Goal: Task Accomplishment & Management: Manage account settings

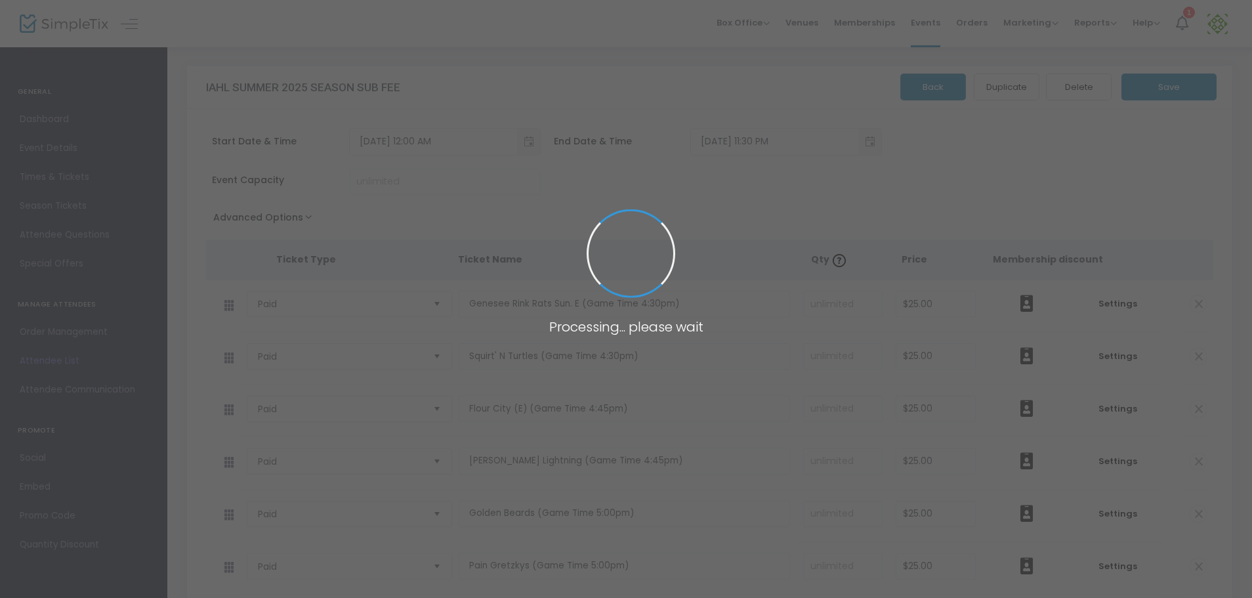
click at [68, 177] on span at bounding box center [626, 299] width 1252 height 598
click at [129, 339] on span at bounding box center [626, 299] width 1252 height 598
click at [87, 175] on span at bounding box center [626, 299] width 1252 height 598
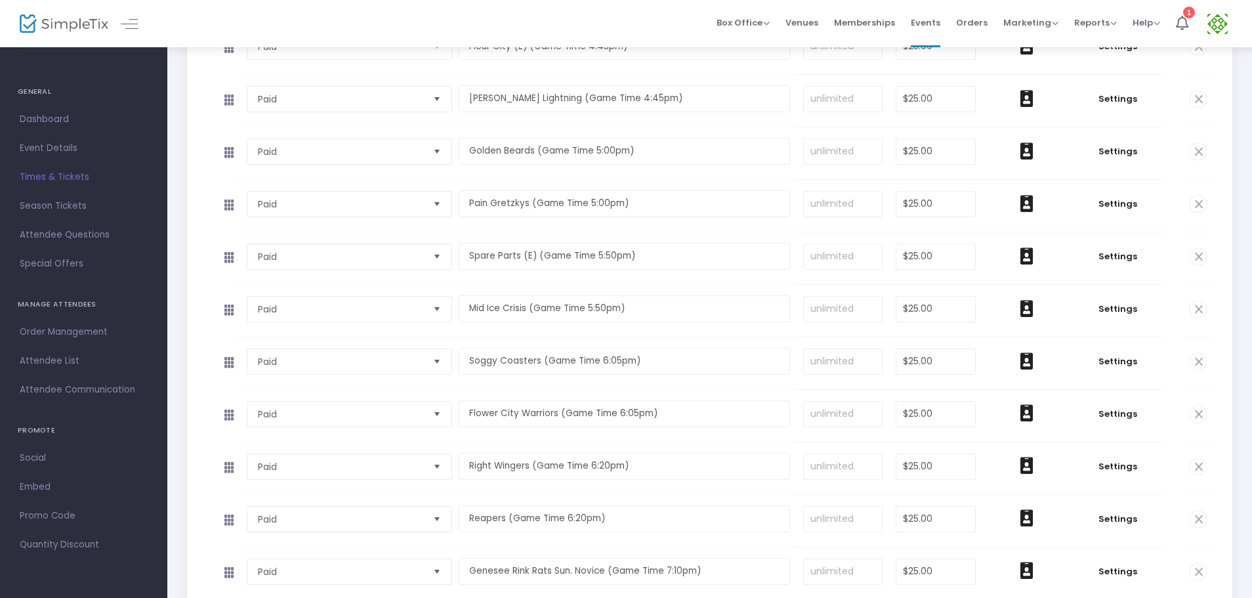
scroll to position [350, 0]
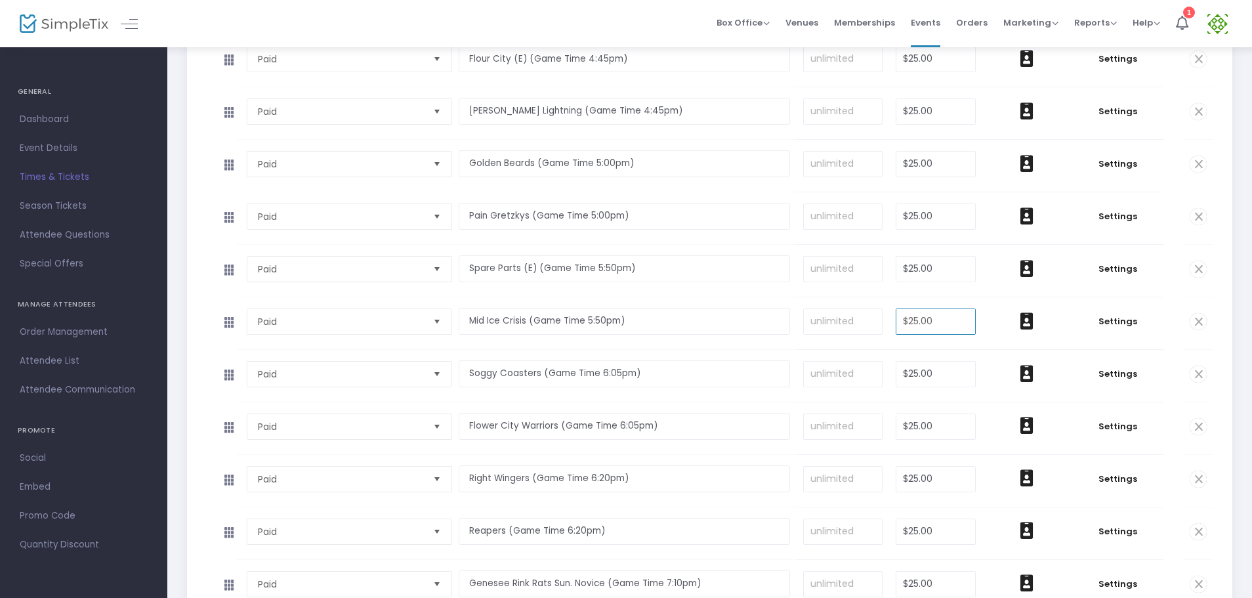
click at [961, 316] on input "$25.00" at bounding box center [936, 321] width 79 height 25
type input "25"
click at [868, 325] on input at bounding box center [843, 321] width 79 height 25
click at [936, 309] on input at bounding box center [936, 321] width 79 height 25
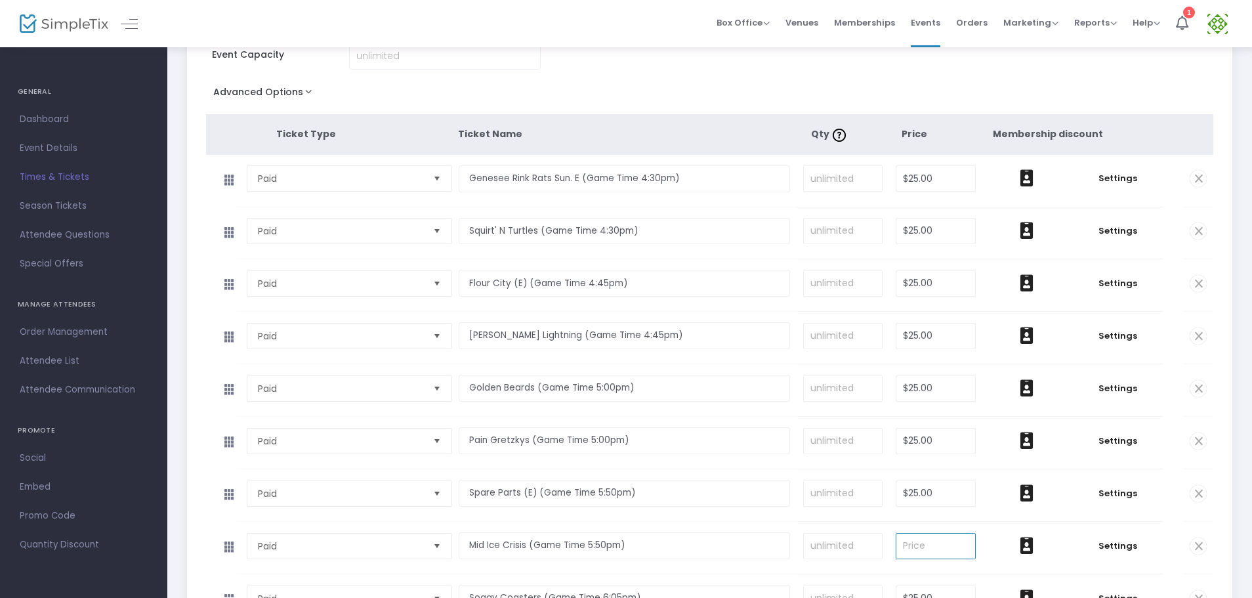
scroll to position [219, 0]
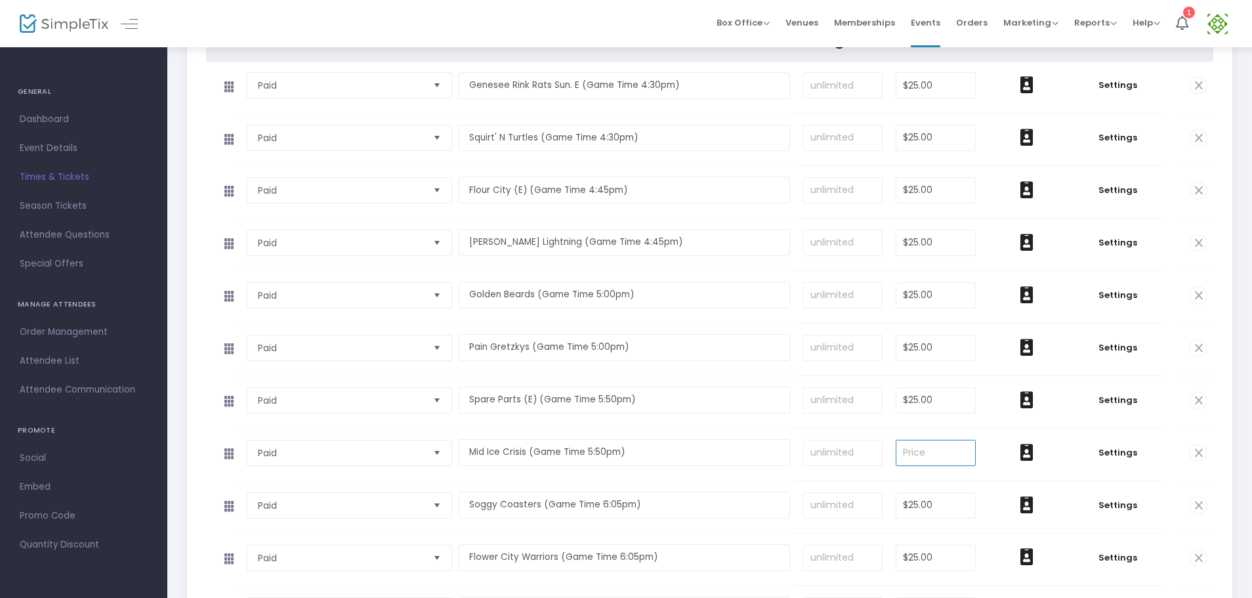
drag, startPoint x: 945, startPoint y: 459, endPoint x: 871, endPoint y: 459, distance: 74.2
click at [871, 459] on tr "Paid Required. Mid Ice Crisis (Game Time 5:50pm) Required. Required. Required. …" at bounding box center [710, 455] width 1008 height 53
click at [876, 455] on input at bounding box center [843, 452] width 79 height 25
type input "0"
click at [807, 438] on td "0 Required." at bounding box center [843, 455] width 93 height 52
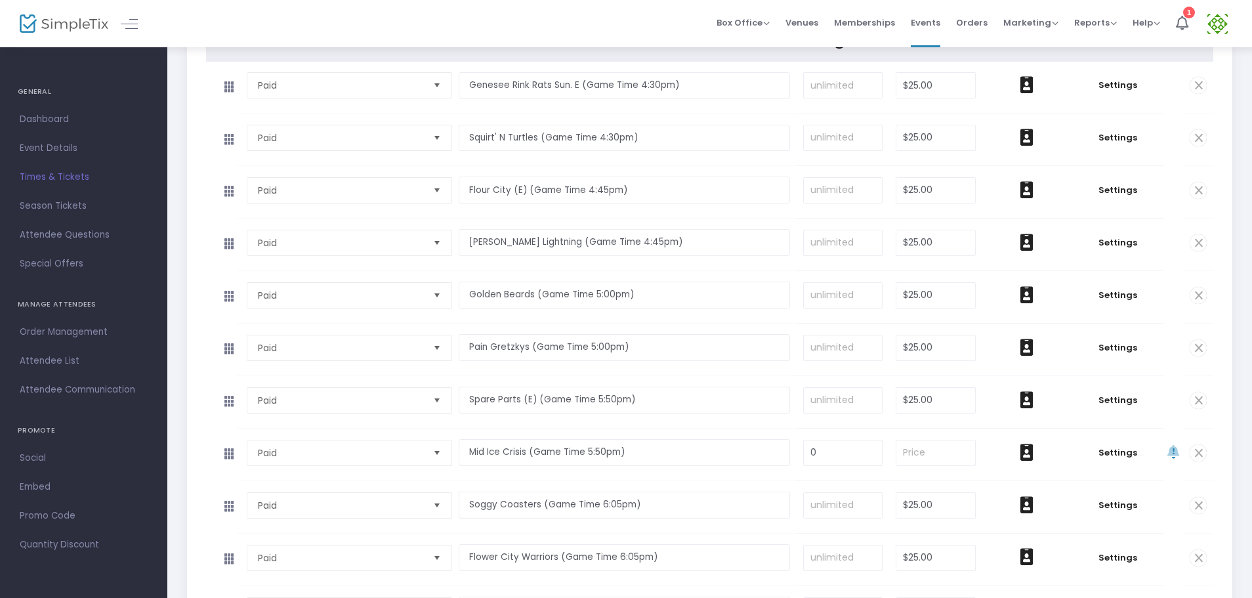
click at [803, 429] on td "0 Required." at bounding box center [843, 455] width 93 height 52
click at [950, 444] on input at bounding box center [936, 452] width 79 height 25
type input "0"
click at [872, 434] on td "0 Required." at bounding box center [843, 455] width 93 height 52
type input "Mid Ice Crisis (Game Time 5:50pm)"
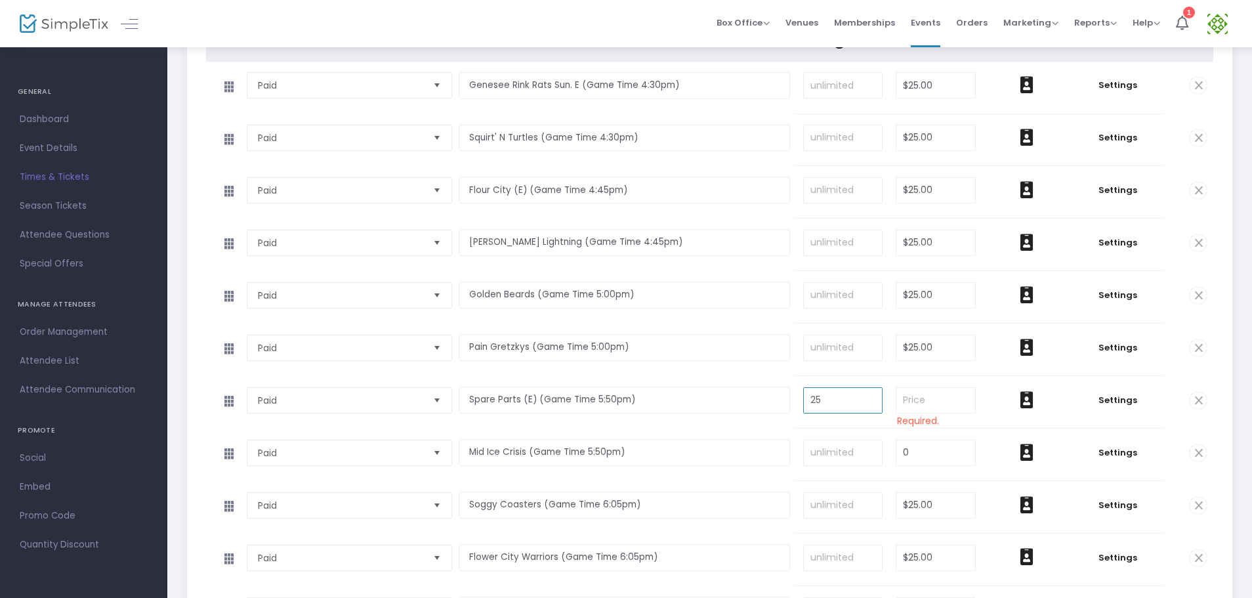
type input "25"
click at [942, 401] on input at bounding box center [936, 400] width 79 height 25
type input "0"
click at [846, 391] on input "25" at bounding box center [843, 400] width 79 height 25
click at [925, 395] on input "0" at bounding box center [936, 400] width 79 height 25
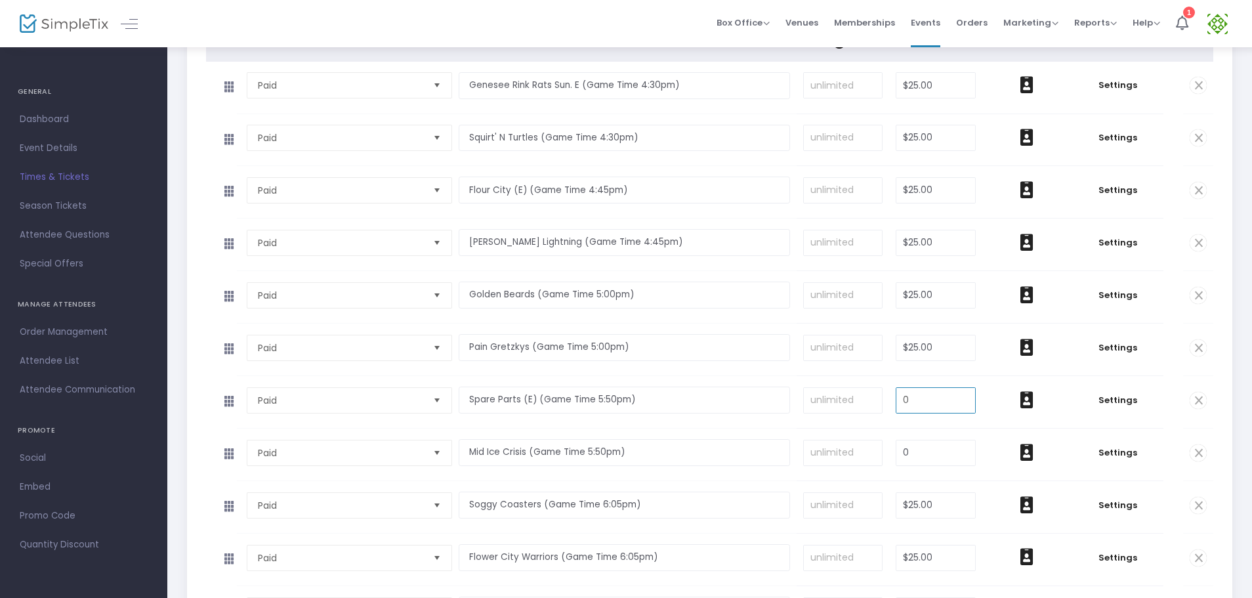
click at [883, 370] on td "Required." at bounding box center [843, 350] width 93 height 52
click at [1193, 398] on span at bounding box center [1198, 400] width 17 height 17
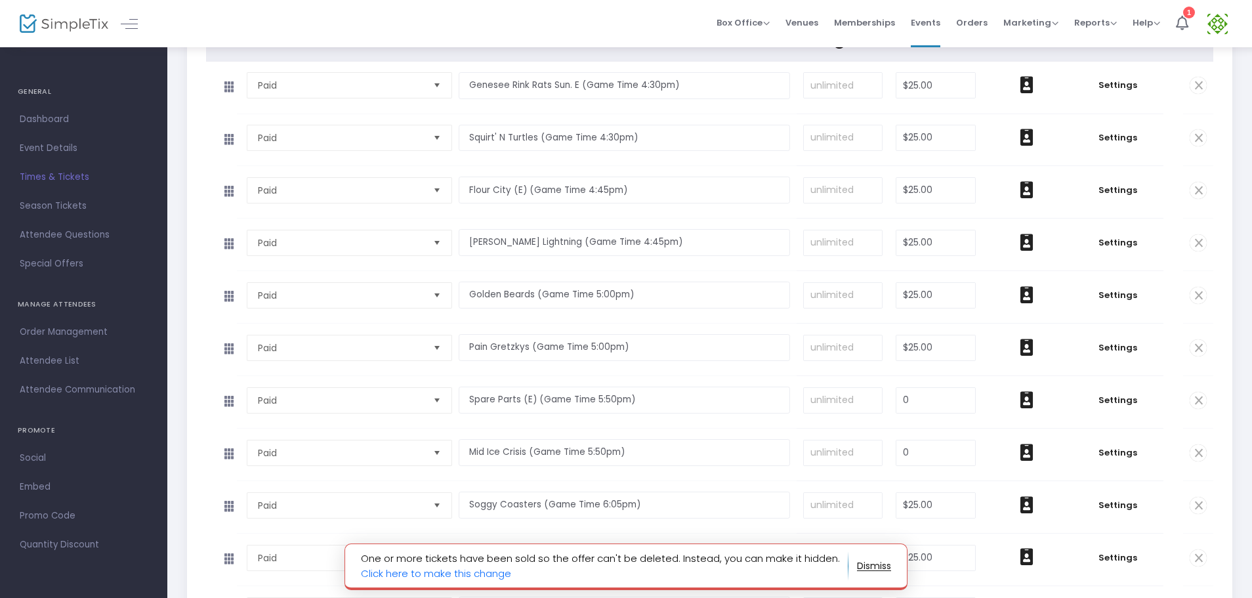
click at [1200, 449] on span at bounding box center [1198, 452] width 17 height 17
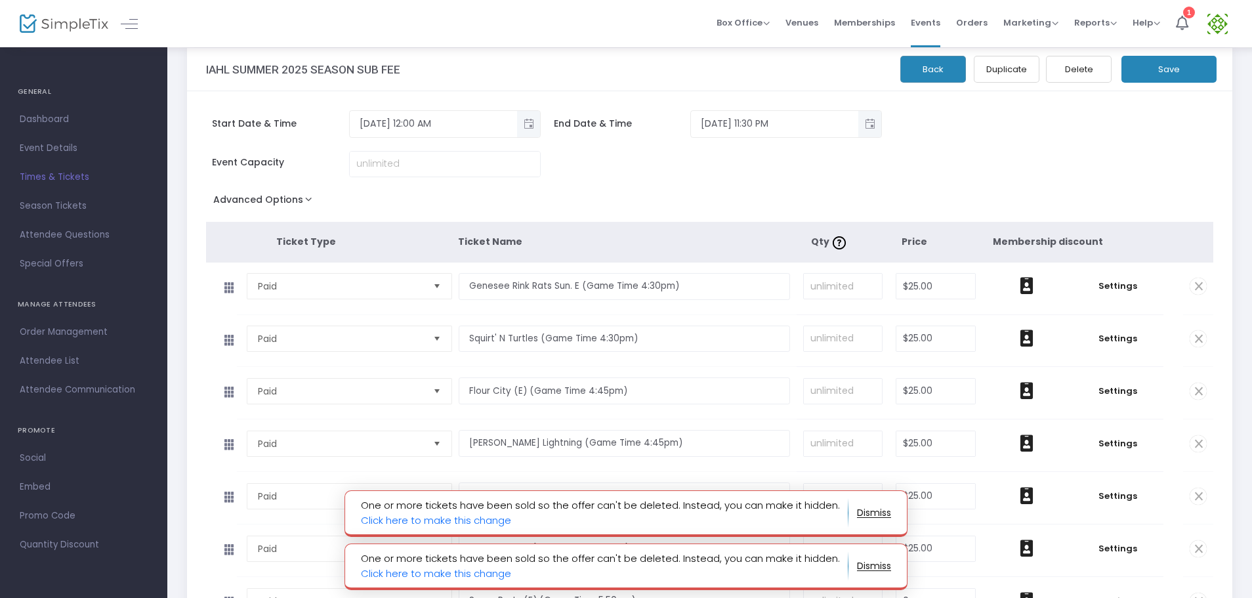
scroll to position [0, 0]
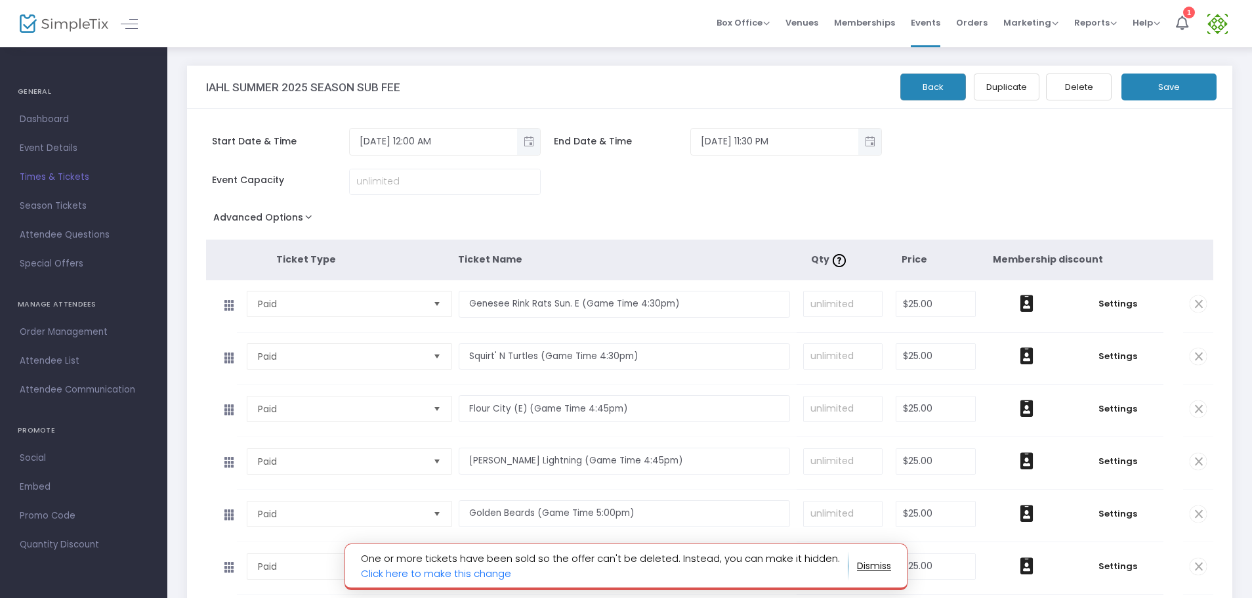
click at [1163, 67] on div "Back Duplicate Delete You cannot delete this event time because you have sold t…" at bounding box center [1075, 83] width 292 height 35
click at [1154, 85] on button "Save" at bounding box center [1169, 87] width 95 height 27
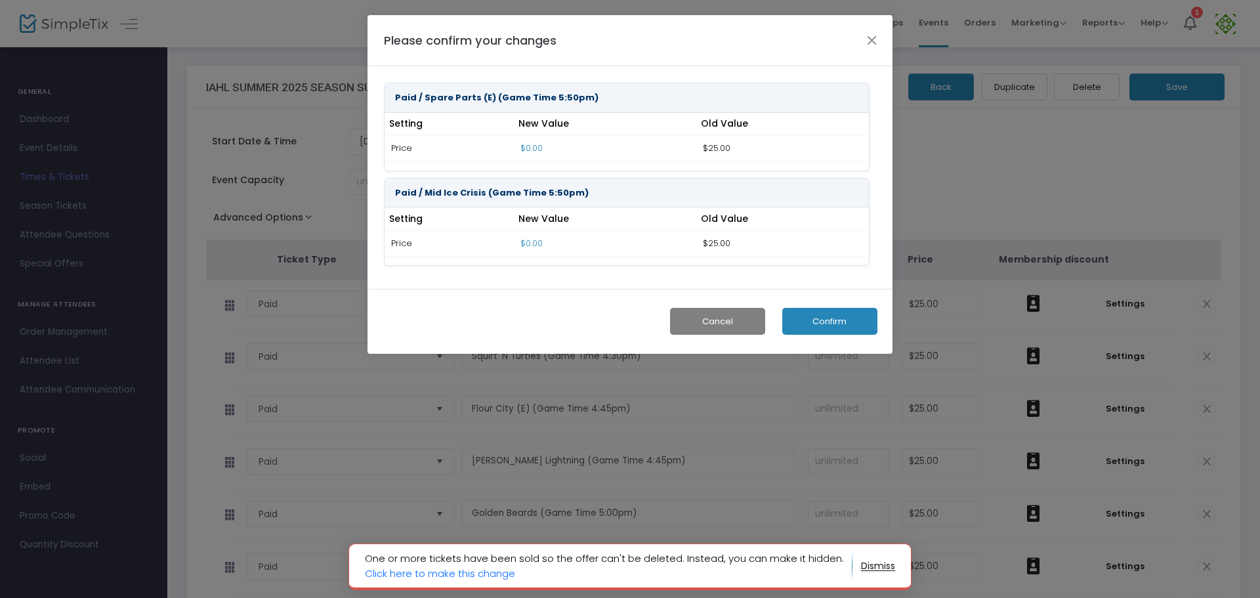
click at [841, 323] on button "Confirm" at bounding box center [829, 321] width 95 height 27
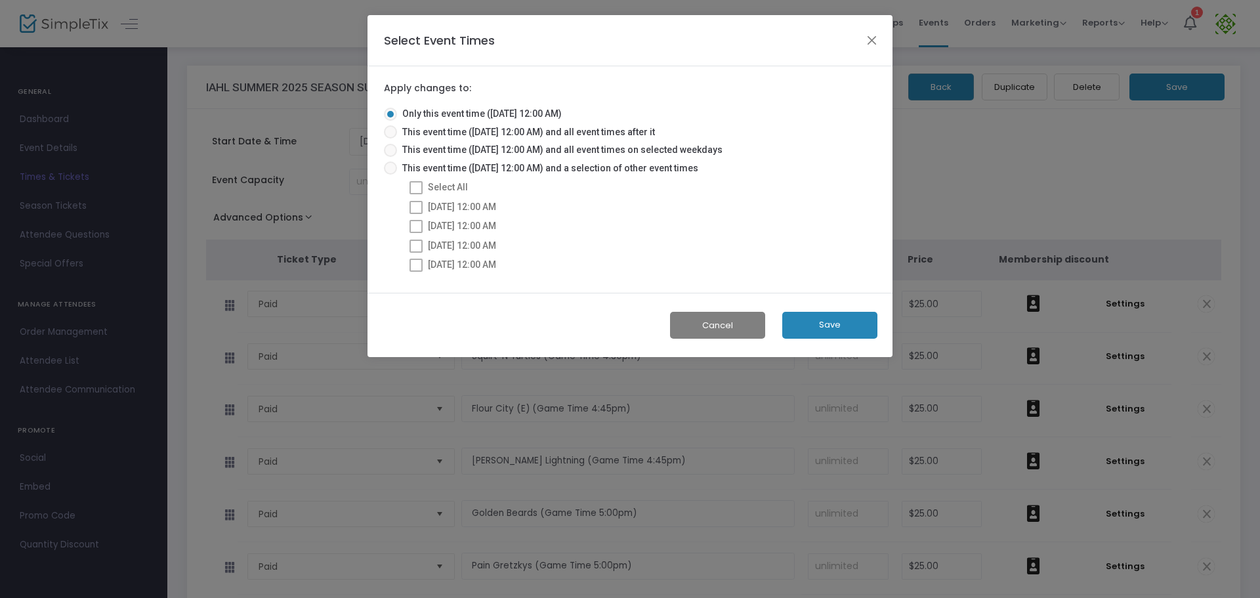
click at [810, 318] on button "Save" at bounding box center [829, 325] width 95 height 27
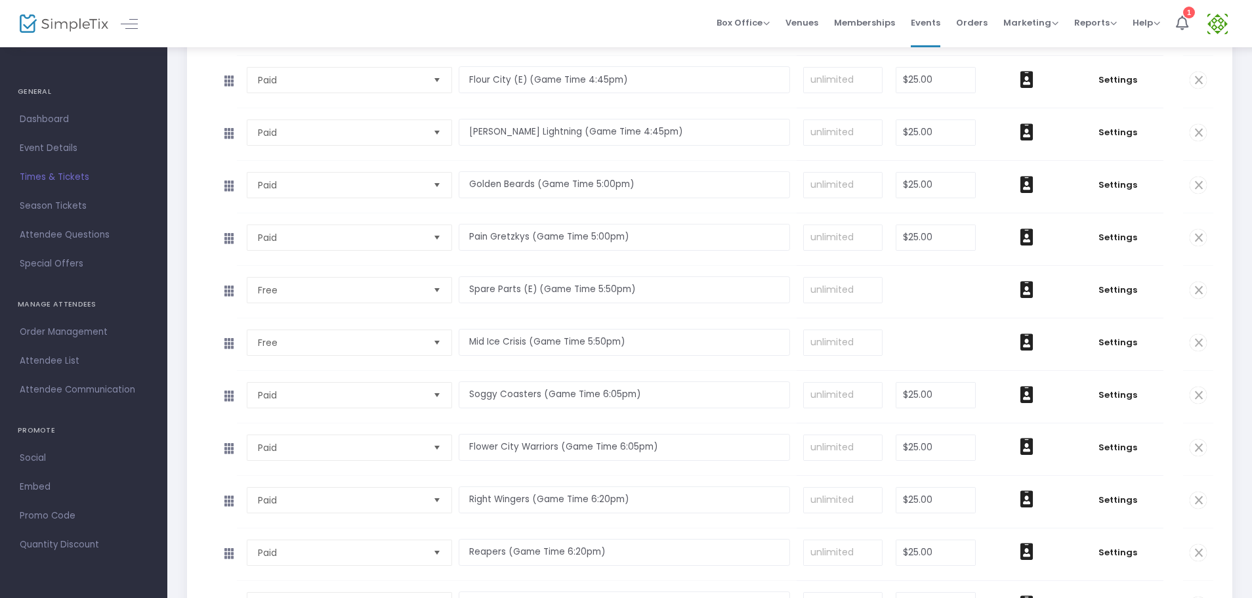
scroll to position [306, 0]
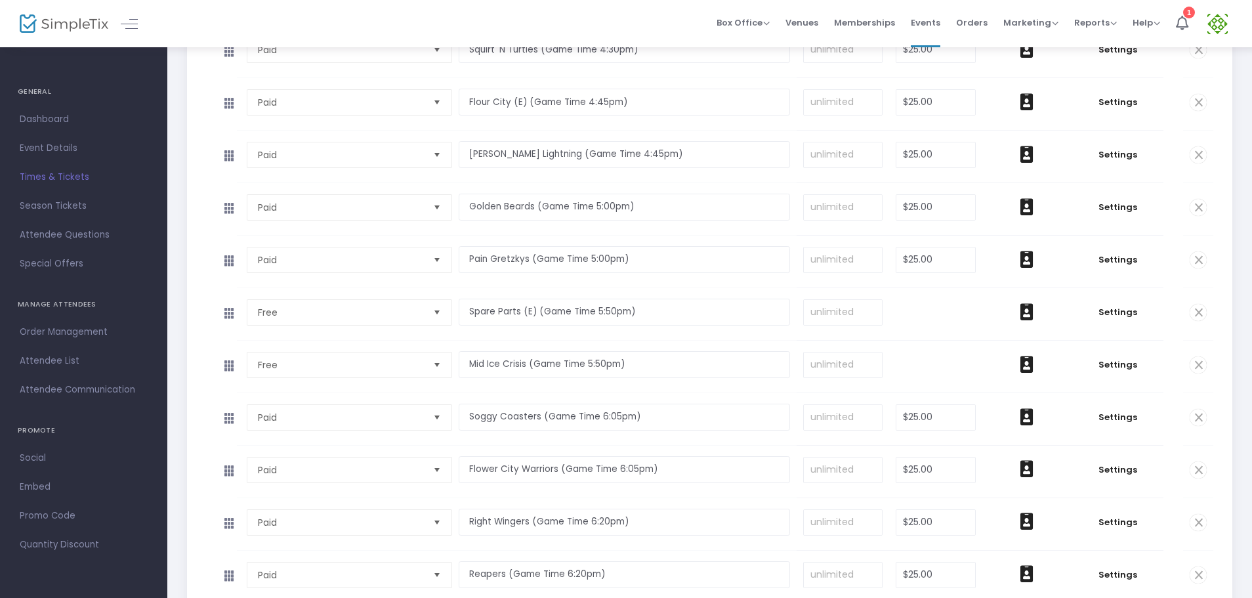
click at [921, 318] on td "$0.00" at bounding box center [935, 314] width 93 height 52
click at [921, 314] on td "$0.00" at bounding box center [935, 314] width 93 height 52
click at [843, 310] on input at bounding box center [843, 312] width 79 height 25
type input "0"
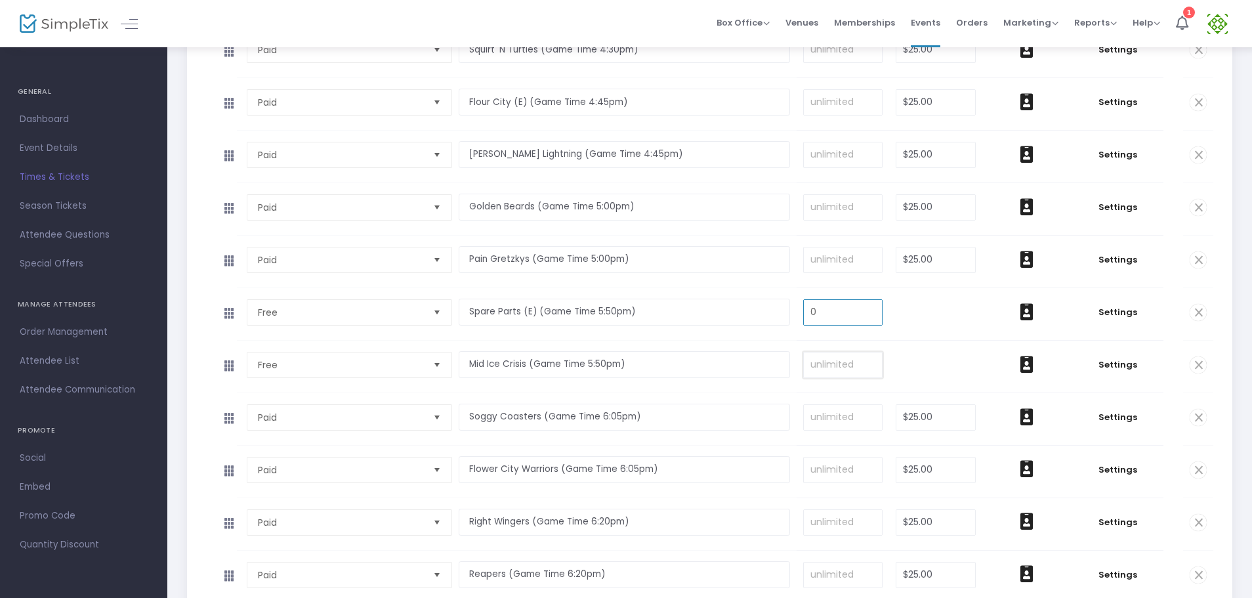
click at [855, 358] on input at bounding box center [843, 364] width 79 height 25
type input "0"
click at [893, 309] on td "$0.00" at bounding box center [935, 314] width 93 height 52
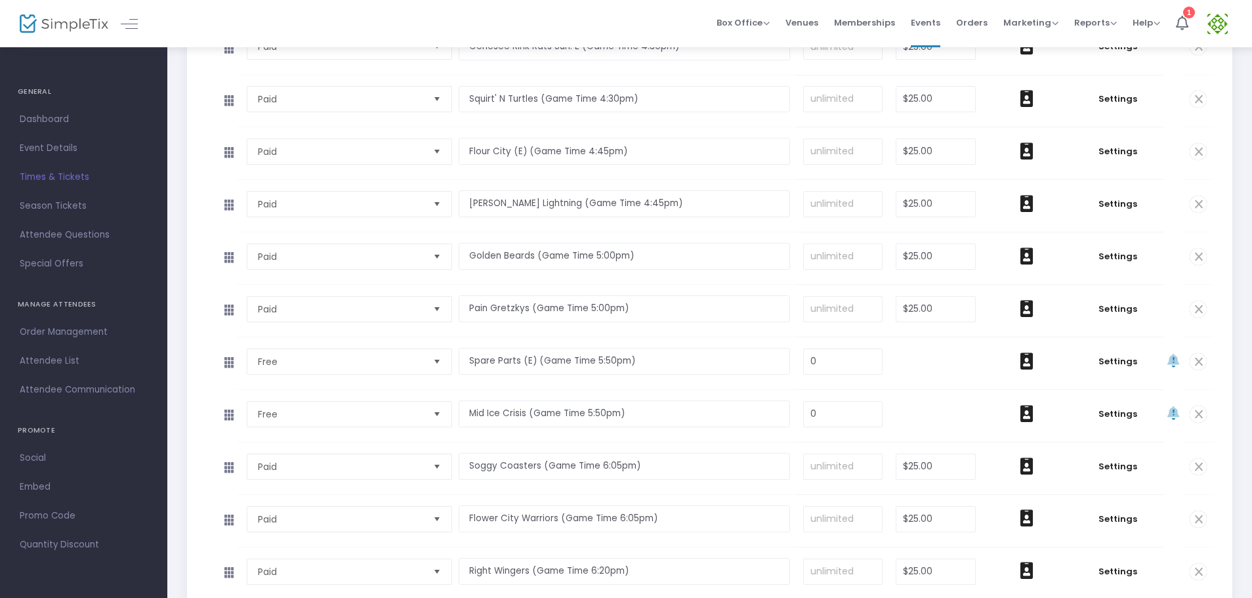
scroll to position [263, 0]
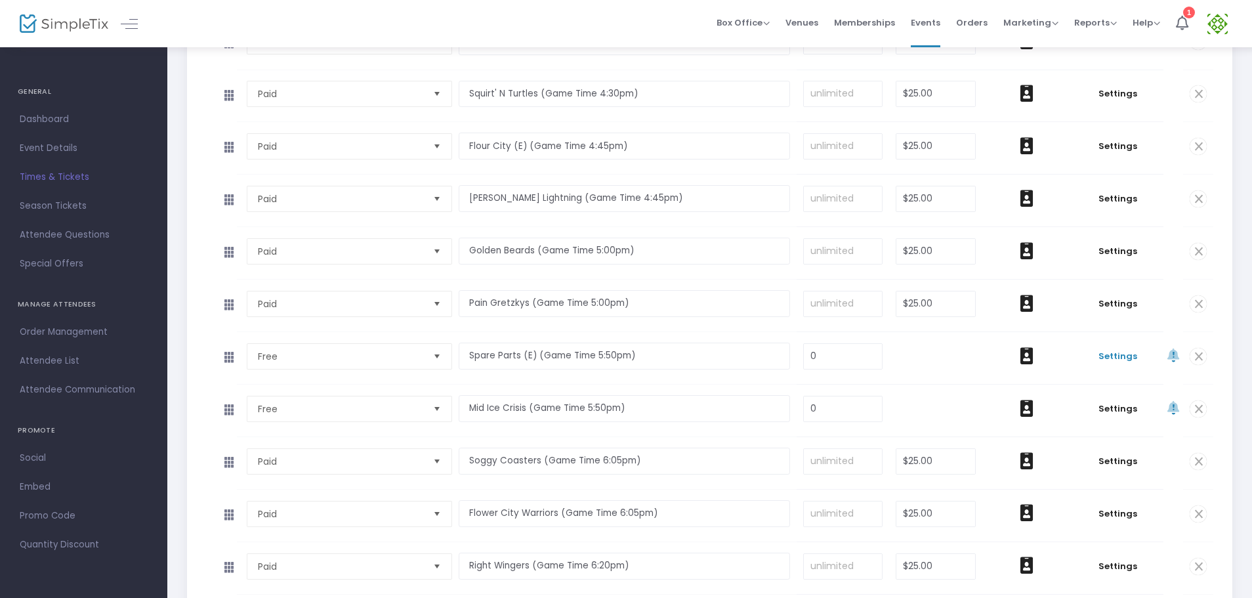
click at [1128, 360] on span "Settings" at bounding box center [1117, 356] width 79 height 13
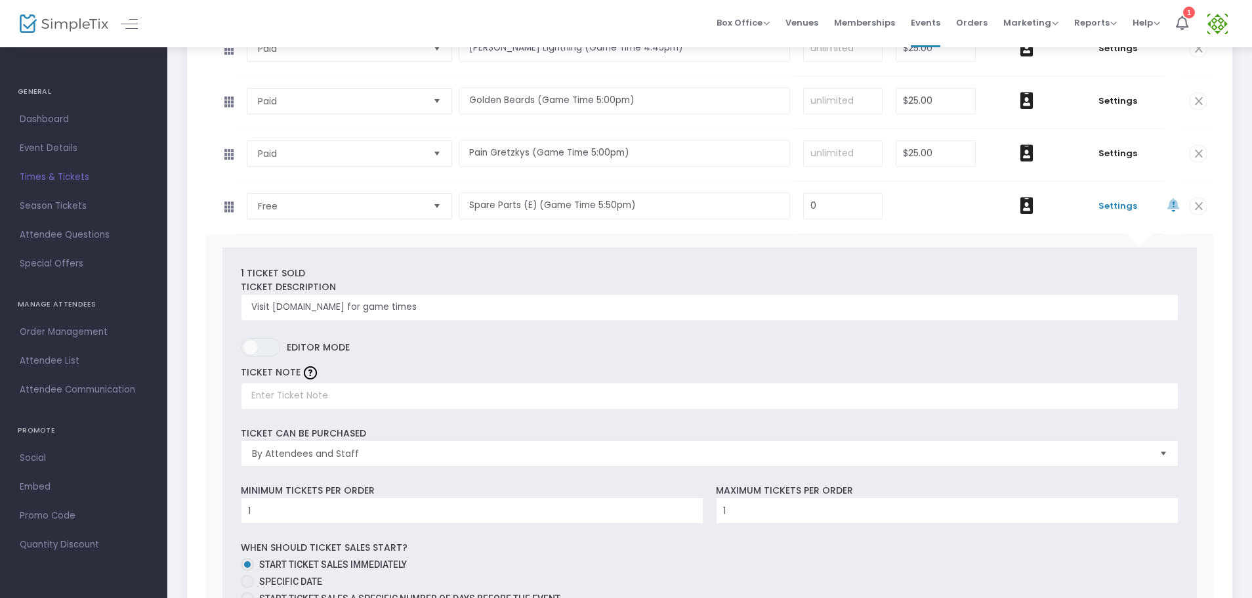
scroll to position [306, 0]
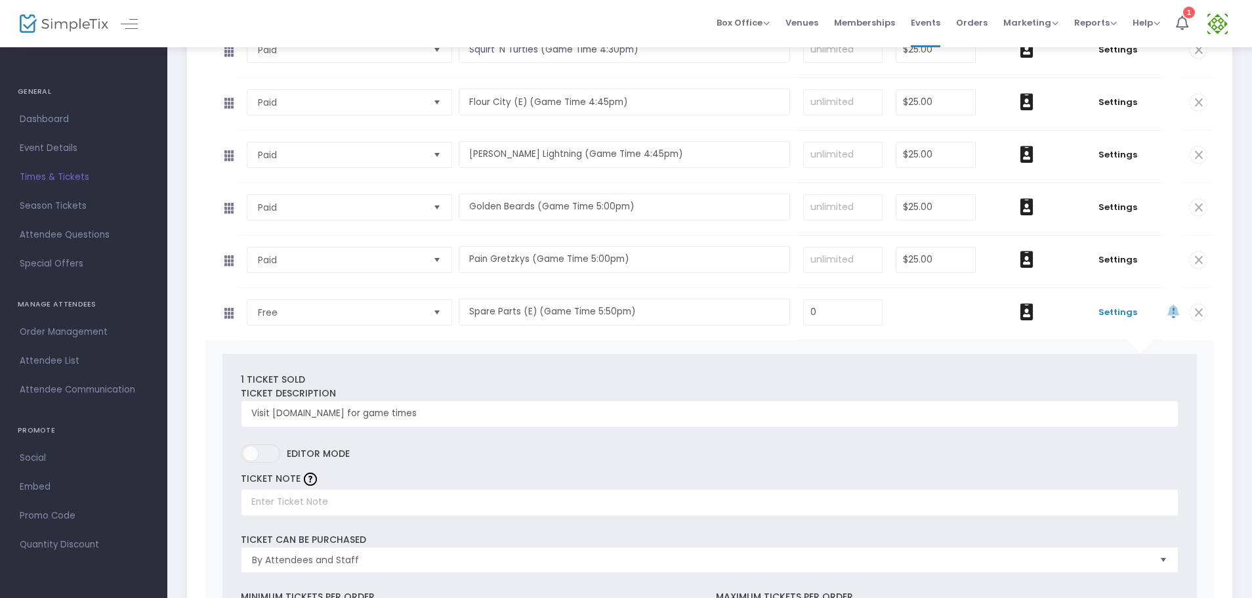
click at [1200, 314] on span at bounding box center [1198, 312] width 17 height 17
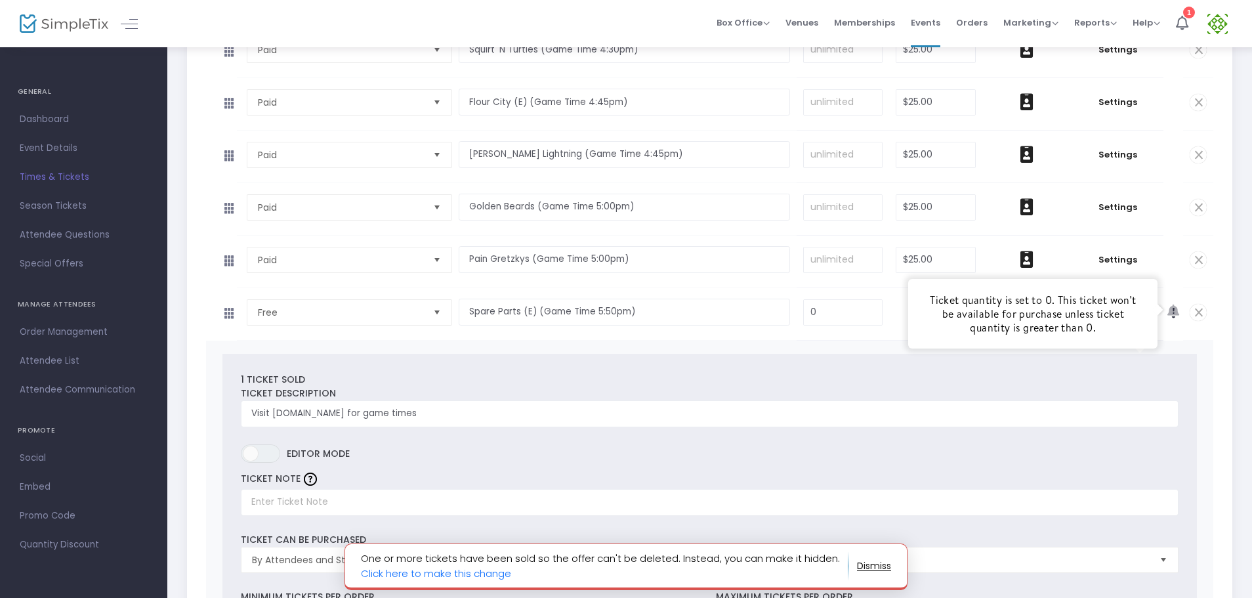
click at [1169, 309] on icon at bounding box center [1174, 312] width 12 height 14
click at [872, 316] on input "0" at bounding box center [843, 312] width 79 height 25
click at [979, 313] on td "$0.00" at bounding box center [935, 314] width 93 height 52
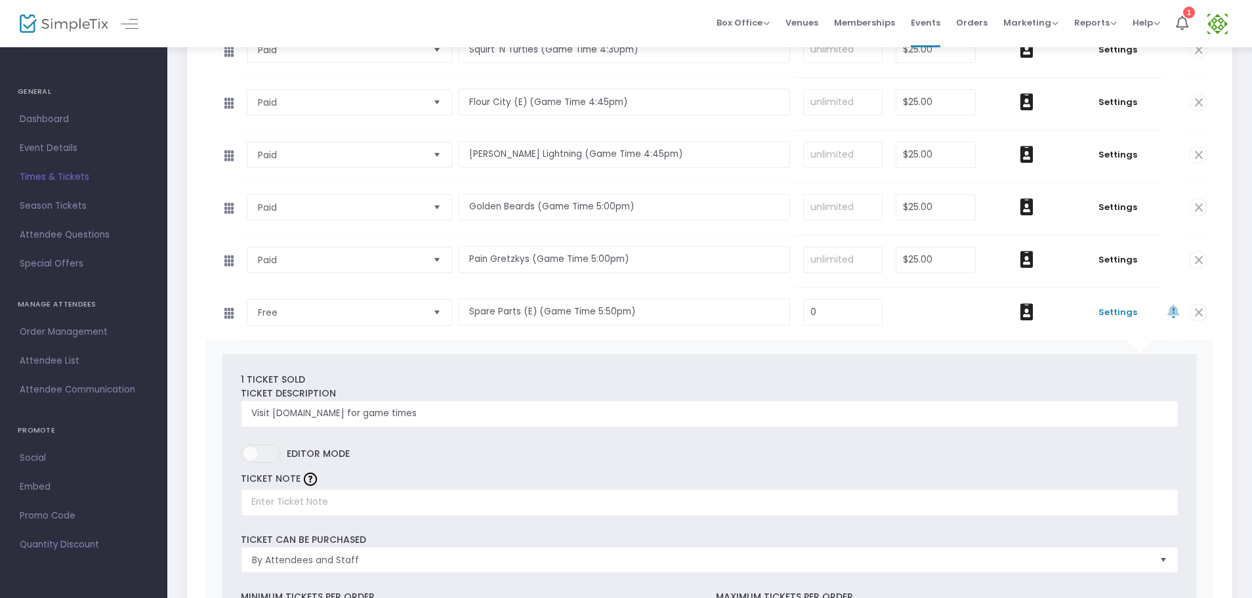
click at [916, 314] on td "$0.00" at bounding box center [935, 314] width 93 height 52
click at [923, 303] on td "$0.00" at bounding box center [935, 314] width 93 height 52
click at [878, 312] on input "0" at bounding box center [843, 312] width 79 height 25
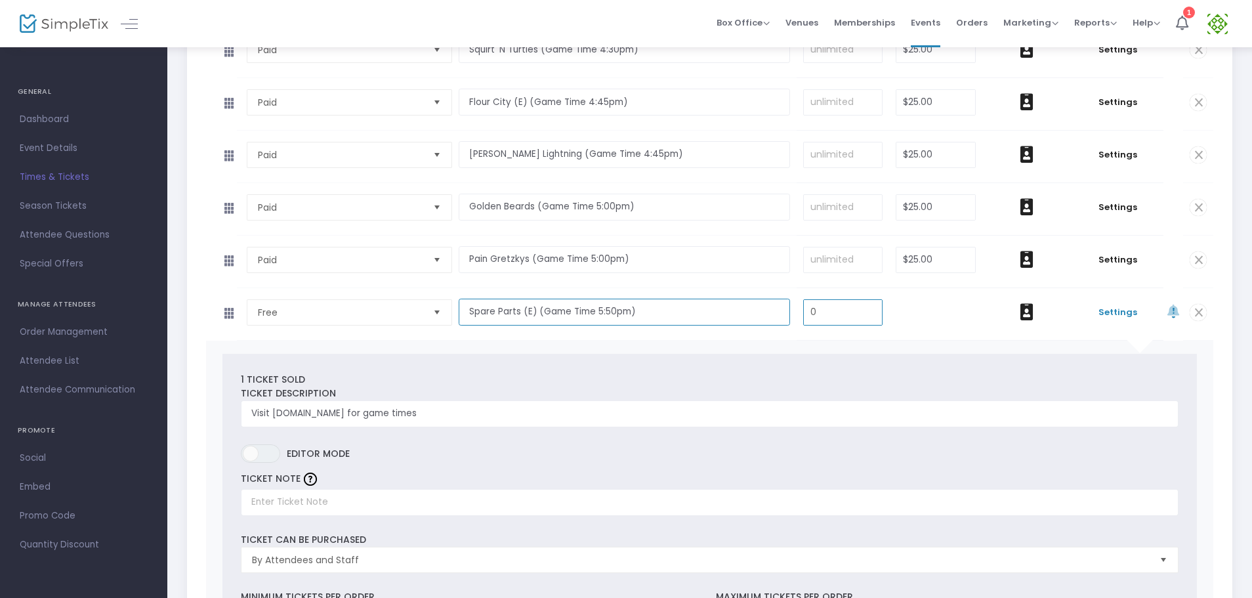
click at [590, 317] on input "Spare Parts (E) (Game Time 5:50pm)" at bounding box center [624, 312] width 331 height 27
click at [788, 306] on input "Spare Parts (E) (Game Time 5:50pm)" at bounding box center [624, 312] width 331 height 27
click at [842, 308] on input "0" at bounding box center [843, 312] width 79 height 25
click at [940, 309] on td "$0.00" at bounding box center [935, 314] width 93 height 52
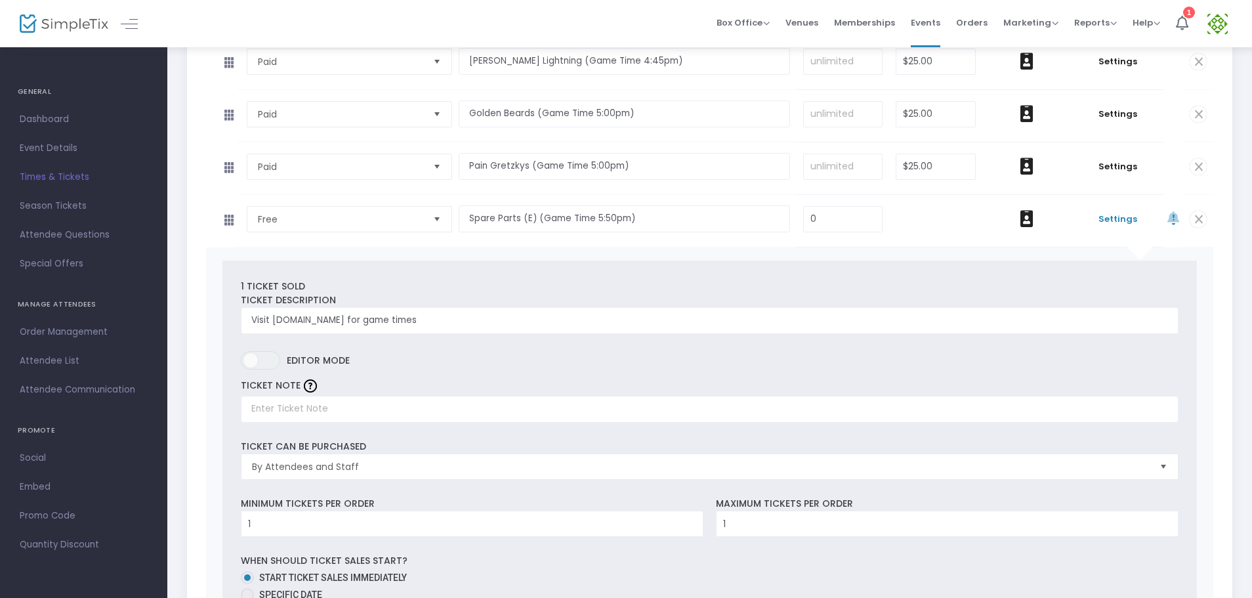
scroll to position [394, 0]
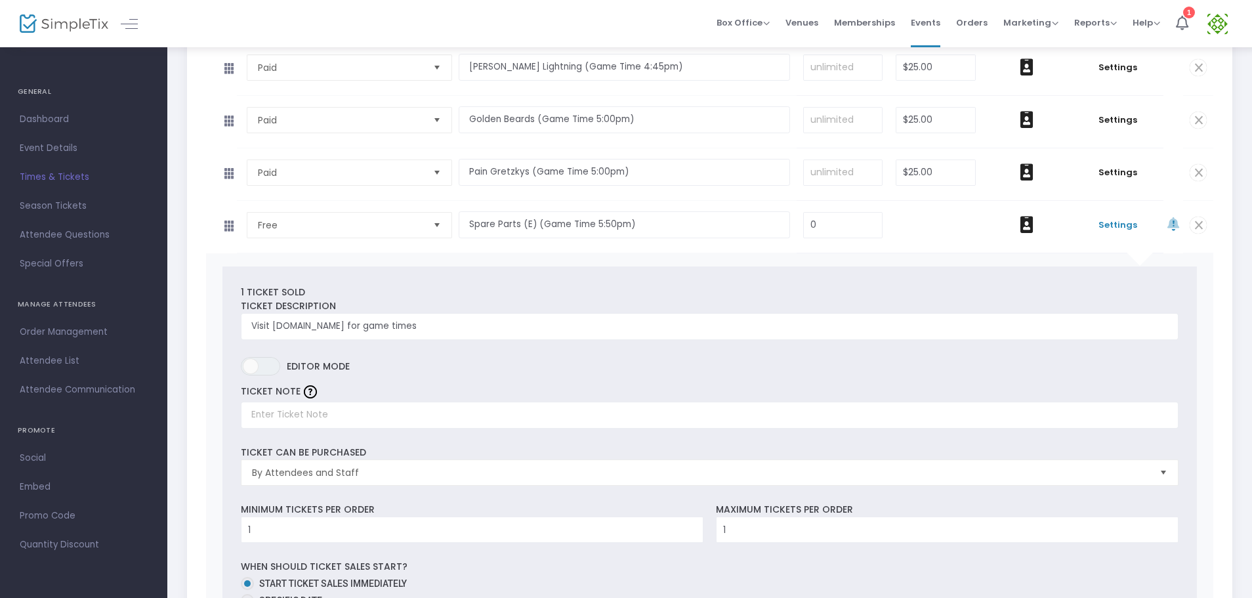
click at [1200, 230] on span at bounding box center [1198, 225] width 17 height 17
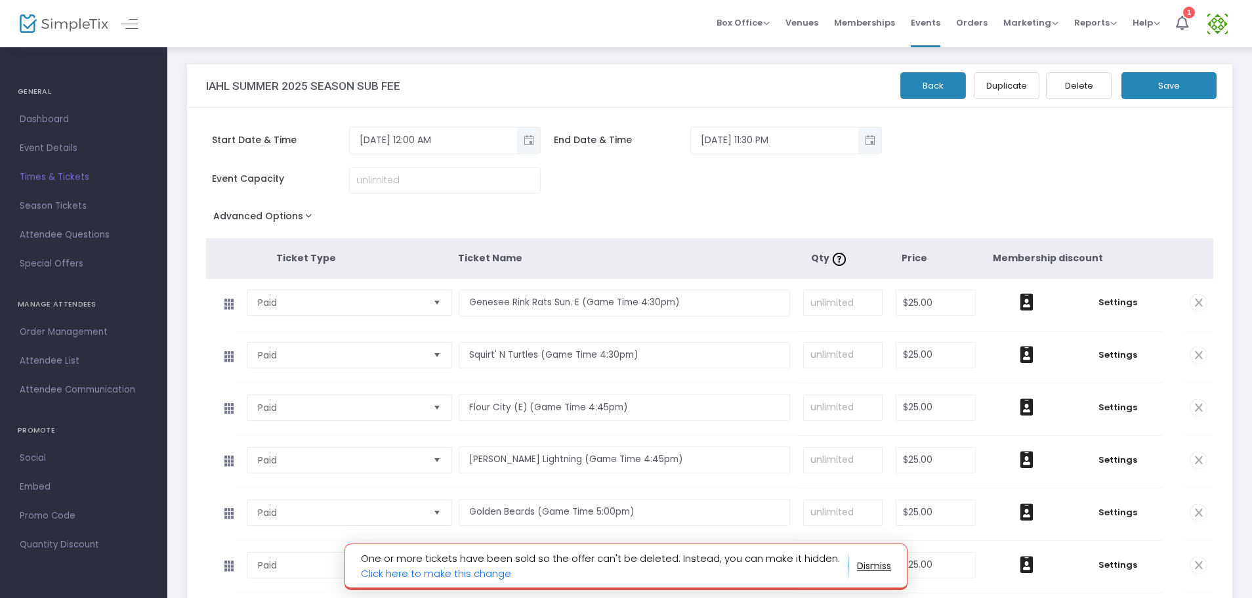
scroll to position [0, 0]
click at [1137, 81] on button "Save" at bounding box center [1169, 87] width 95 height 27
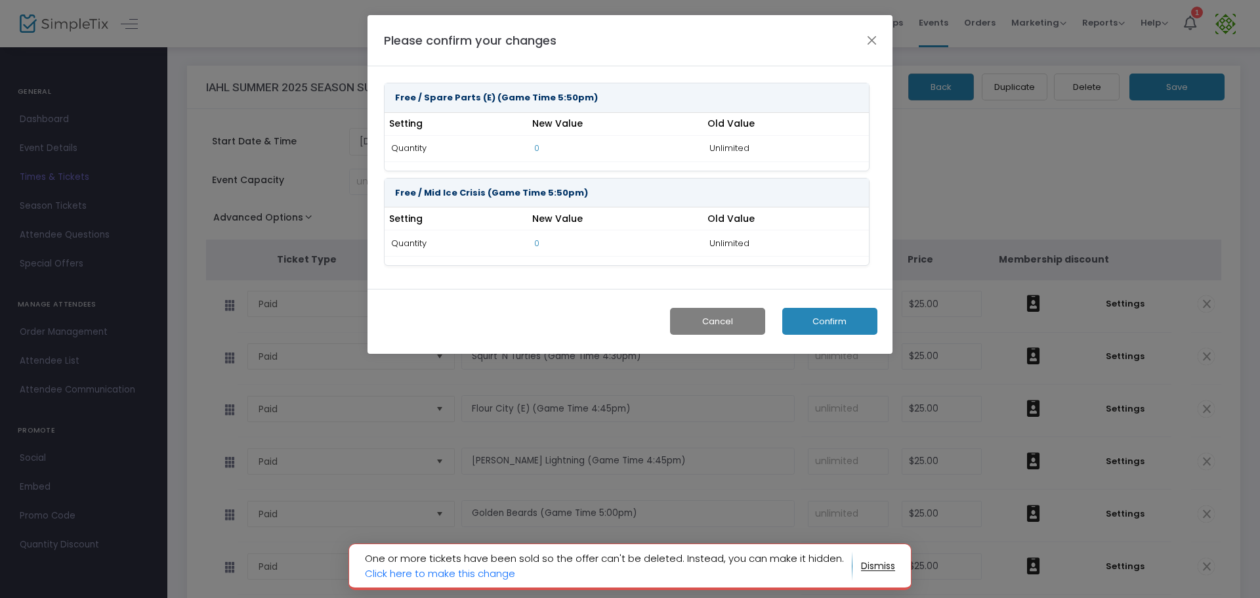
click at [795, 318] on button "Confirm" at bounding box center [829, 321] width 95 height 27
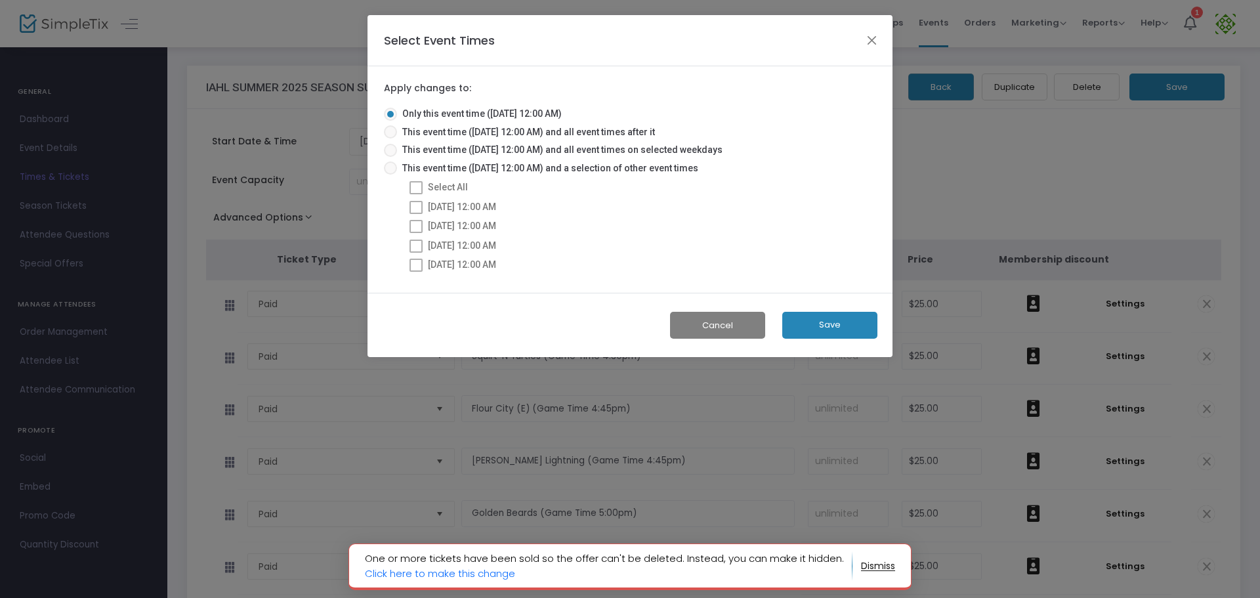
click at [811, 312] on button "Save" at bounding box center [829, 325] width 95 height 27
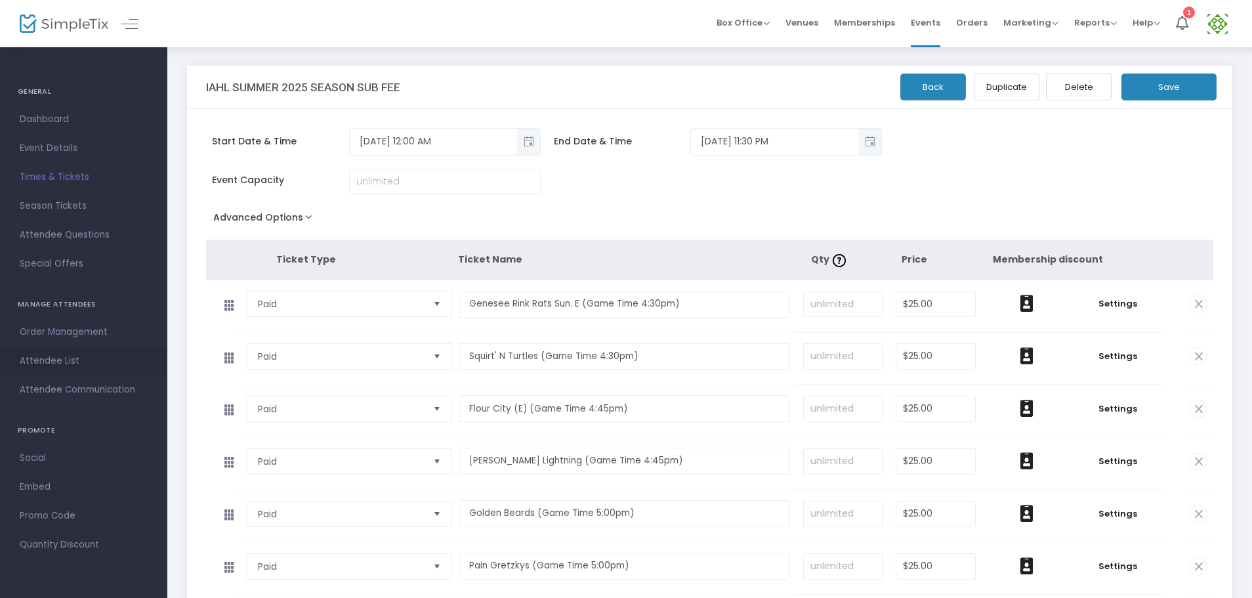
click at [49, 360] on span "Attendee List" at bounding box center [84, 360] width 128 height 17
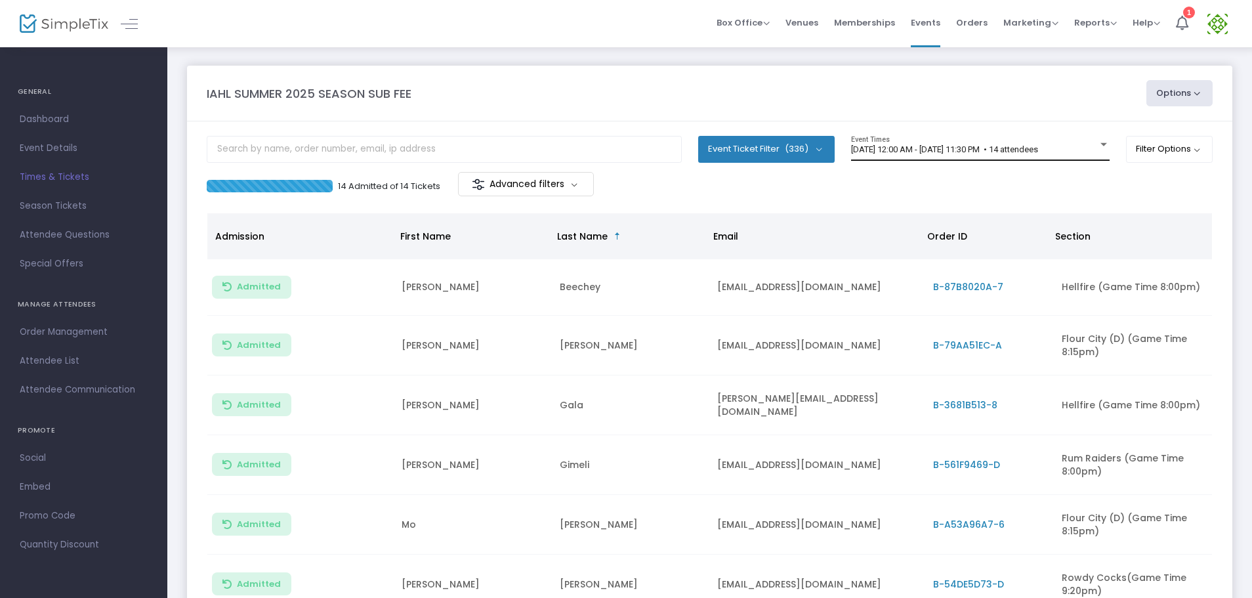
click at [956, 158] on div "5/27/2025 @ 12:00 AM - 5/27/2025 @ 11:30 PM • 14 attendees Event Times" at bounding box center [980, 148] width 259 height 25
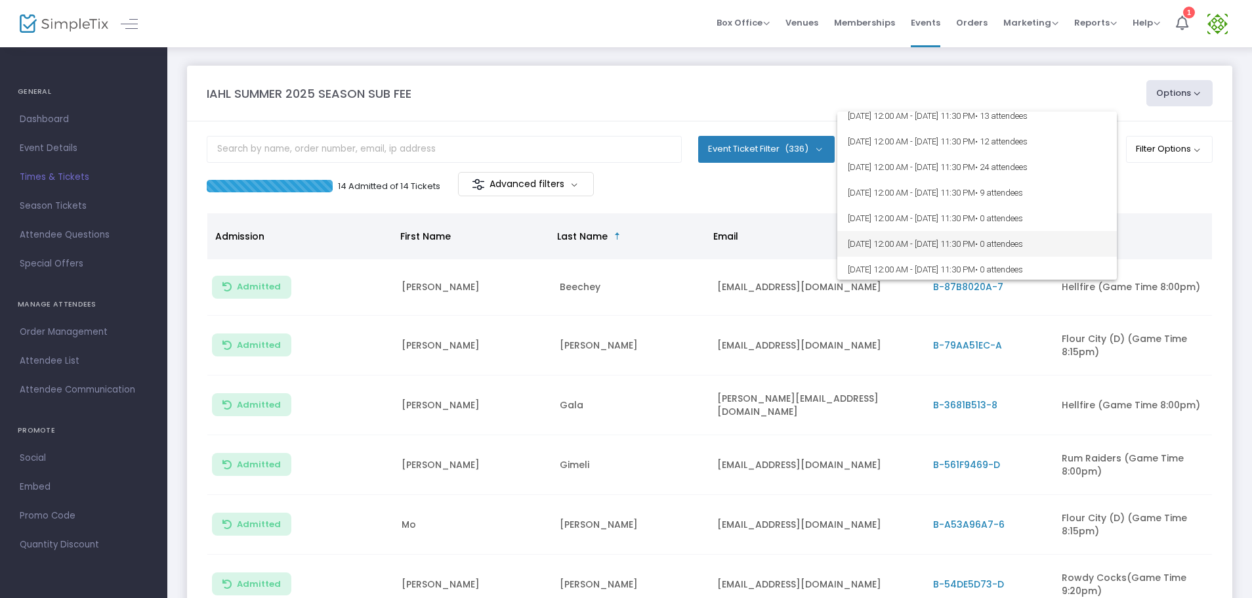
scroll to position [1017, 0]
